Goal: Complete application form

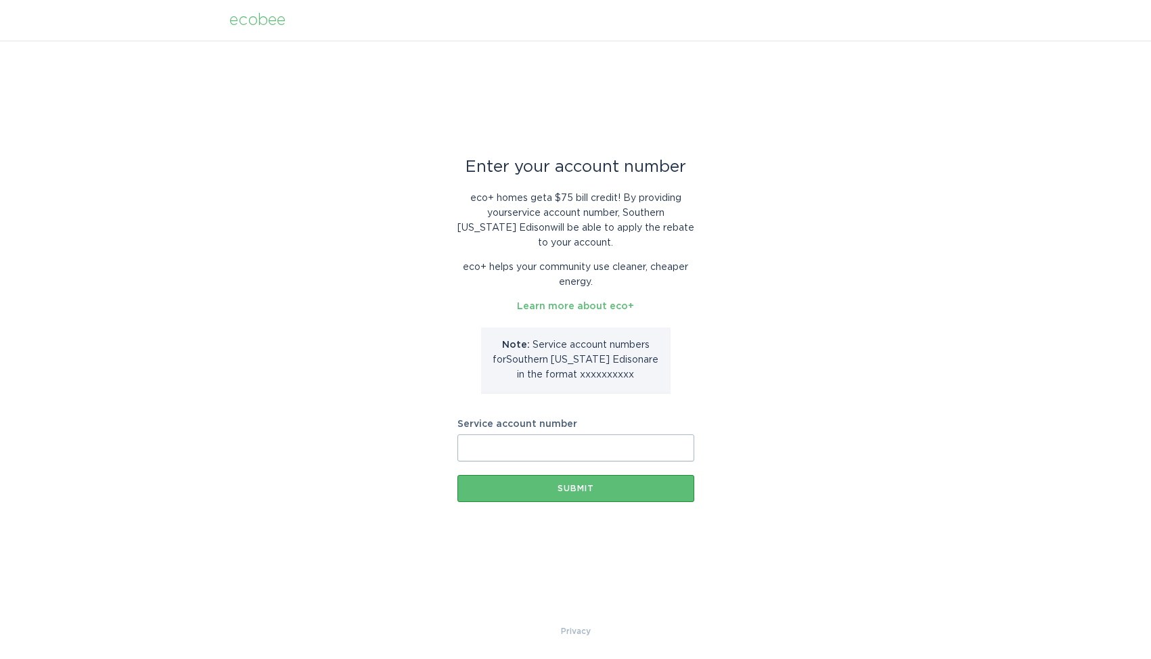
click at [563, 443] on input "Service account number" at bounding box center [576, 448] width 237 height 27
click at [579, 377] on p "Note: Service account number s for Southern California Edison are in the format…" at bounding box center [575, 360] width 169 height 45
drag, startPoint x: 636, startPoint y: 374, endPoint x: 577, endPoint y: 384, distance: 59.8
click at [577, 384] on div "Note: Service account number s for Southern California Edison are in the format…" at bounding box center [576, 360] width 190 height 65
click at [966, 244] on div "Enter your account number eco+ homes get a $75 bill credit ! By providing your …" at bounding box center [575, 333] width 1151 height 584
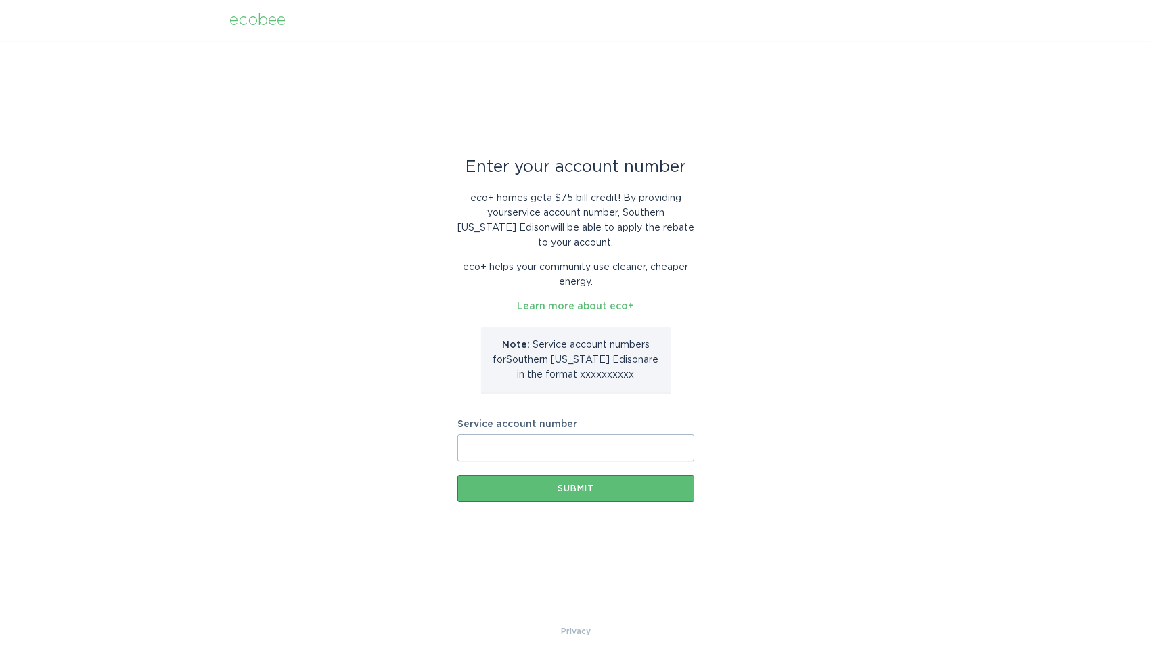
click at [525, 452] on input "Service account number" at bounding box center [576, 448] width 237 height 27
paste input "8000231148"
click at [625, 376] on p "Note: Service account number s for Southern California Edison are in the format…" at bounding box center [575, 360] width 169 height 45
click at [629, 377] on p "Note: Service account number s for Southern California Edison are in the format…" at bounding box center [575, 360] width 169 height 45
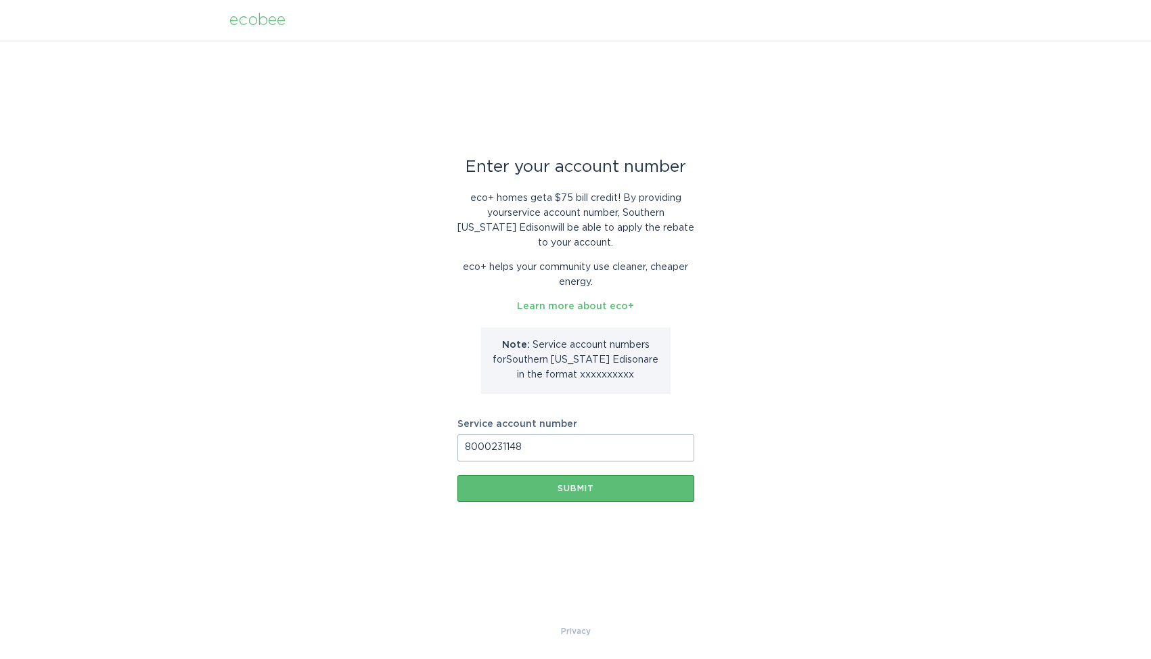
click at [629, 377] on p "Note: Service account number s for Southern California Edison are in the format…" at bounding box center [575, 360] width 169 height 45
click at [580, 374] on p "Note: Service account number s for Southern California Edison are in the format…" at bounding box center [575, 360] width 169 height 45
drag, startPoint x: 573, startPoint y: 374, endPoint x: 630, endPoint y: 371, distance: 56.3
click at [630, 371] on p "Note: Service account number s for Southern California Edison are in the format…" at bounding box center [575, 360] width 169 height 45
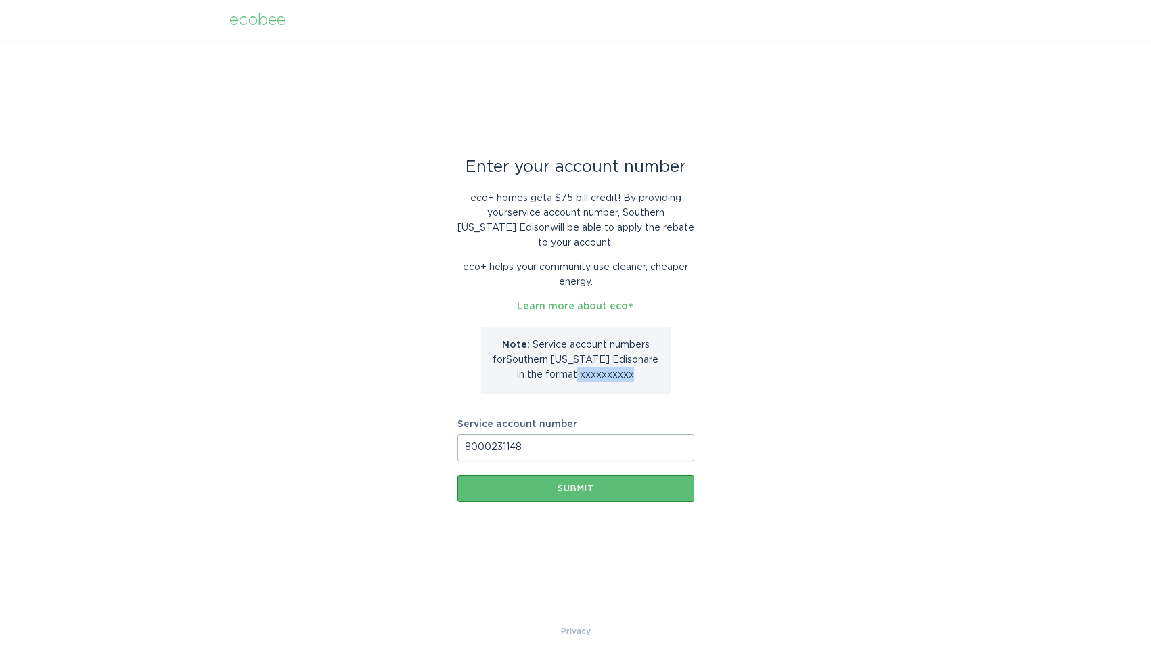
click at [630, 374] on p "Note: Service account number s for Southern California Edison are in the format…" at bounding box center [575, 360] width 169 height 45
click at [564, 376] on p "Note: Service account number s for Southern California Edison are in the format…" at bounding box center [575, 360] width 169 height 45
click at [575, 370] on p "Note: Service account number s for Southern California Edison are in the format…" at bounding box center [575, 360] width 169 height 45
click at [604, 373] on p "Note: Service account number s for Southern California Edison are in the format…" at bounding box center [575, 360] width 169 height 45
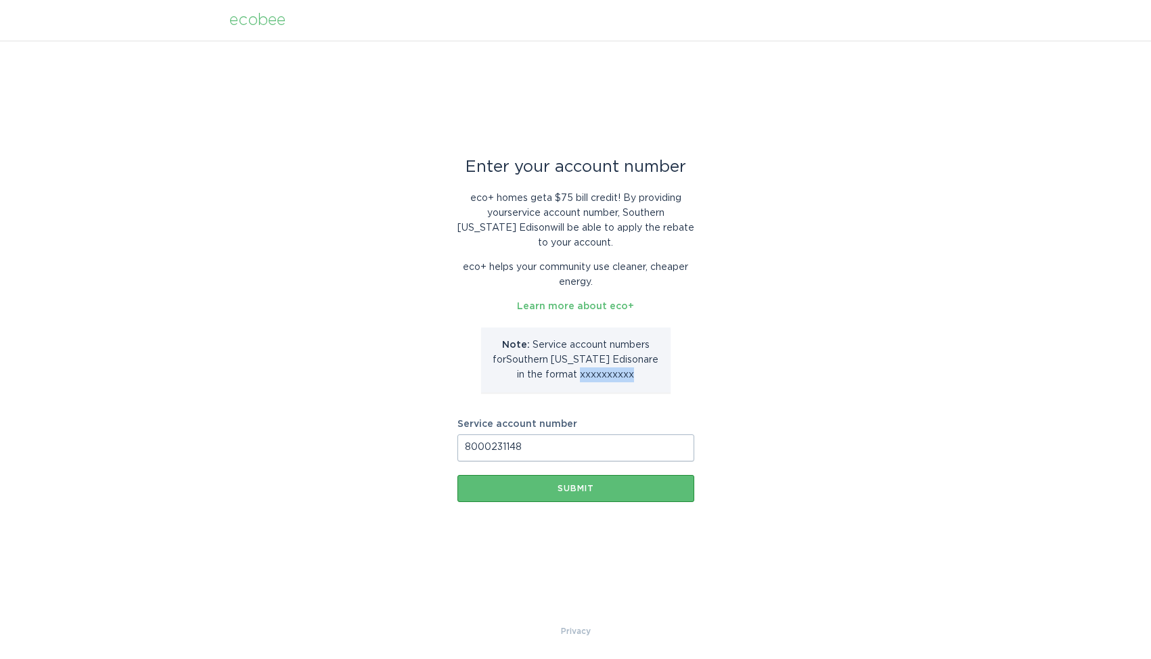
click at [605, 373] on p "Note: Service account number s for Southern California Edison are in the format…" at bounding box center [575, 360] width 169 height 45
copy p "xxxxxxxxxx"
drag, startPoint x: 531, startPoint y: 454, endPoint x: 261, endPoint y: 454, distance: 270.1
click at [458, 454] on input "8000231148" at bounding box center [576, 448] width 237 height 27
type input "8020789081"
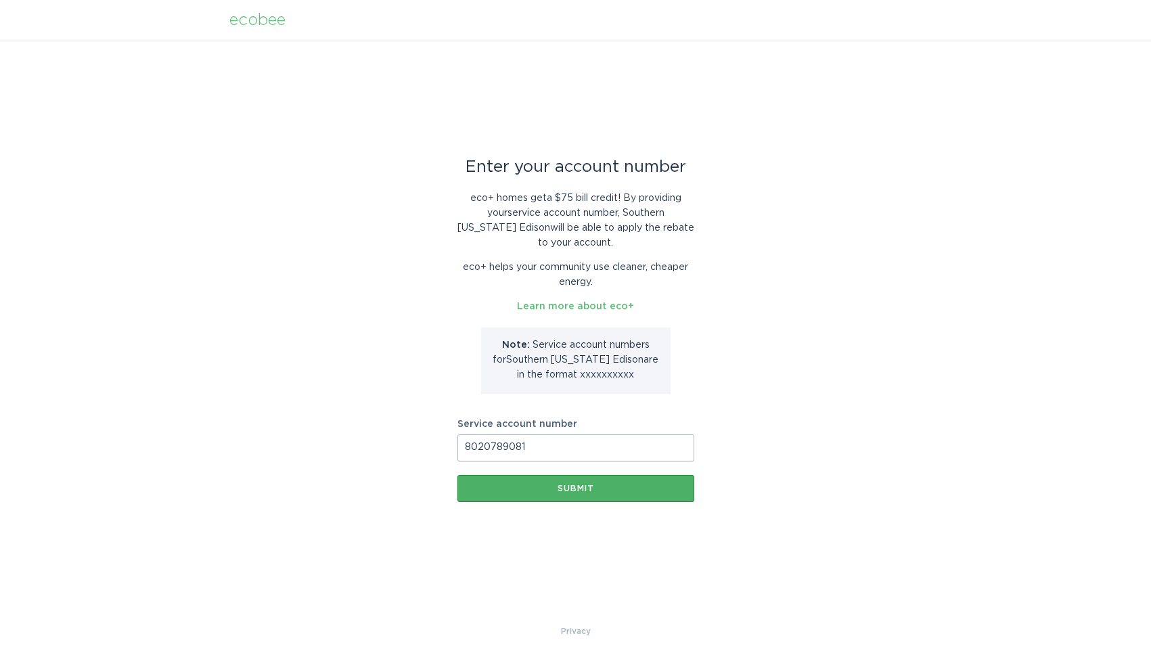
click at [565, 491] on div "Submit" at bounding box center [575, 489] width 223 height 8
